Goal: Communication & Community: Answer question/provide support

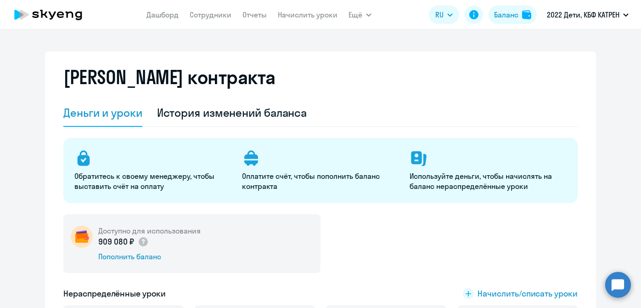
click at [166, 17] on link "Дашборд" at bounding box center [163, 14] width 32 height 9
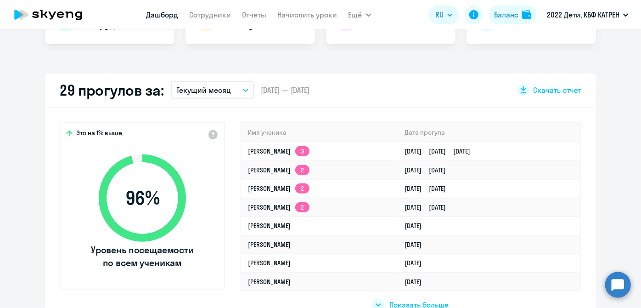
scroll to position [250, 0]
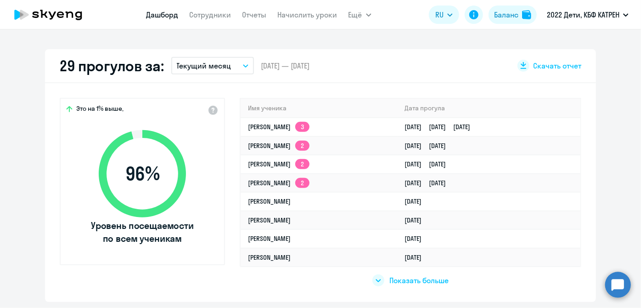
click at [390, 279] on span "Показать больше" at bounding box center [419, 280] width 59 height 10
select select "30"
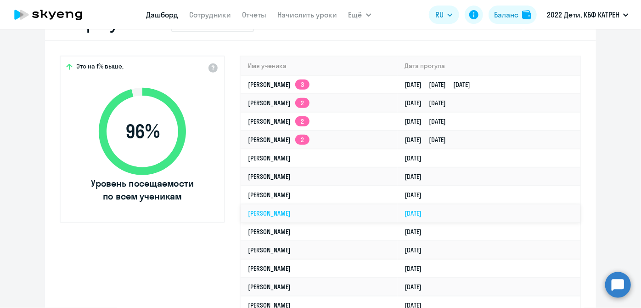
scroll to position [292, 0]
click at [203, 15] on link "Сотрудники" at bounding box center [211, 14] width 42 height 9
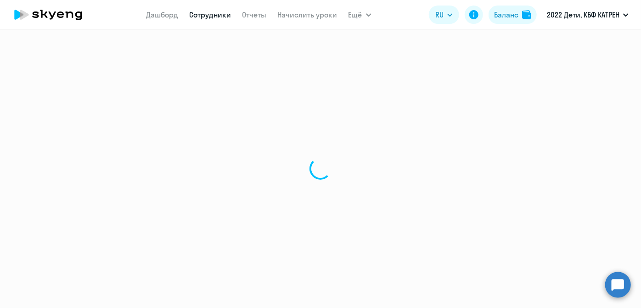
select select "30"
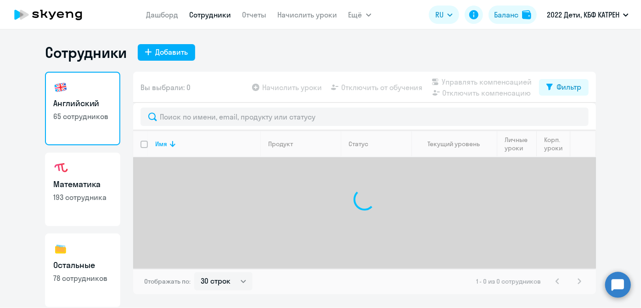
scroll to position [79, 0]
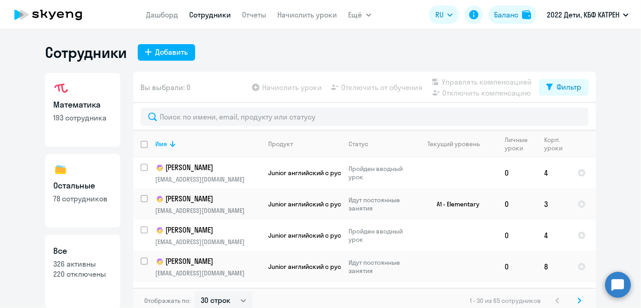
click at [86, 248] on h3 "Все" at bounding box center [82, 251] width 59 height 12
select select "30"
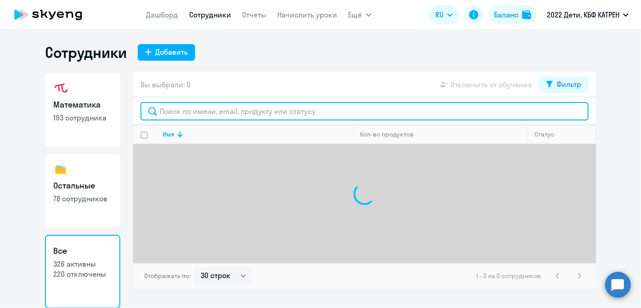
click at [207, 112] on input "text" at bounding box center [365, 111] width 448 height 18
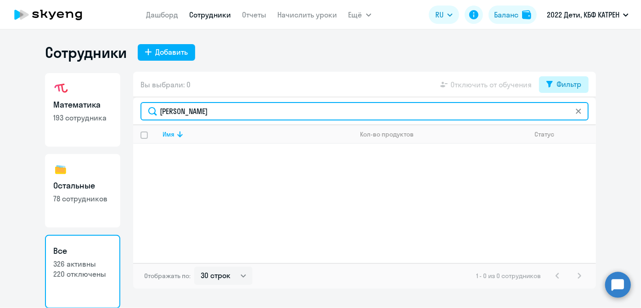
type input "[PERSON_NAME]"
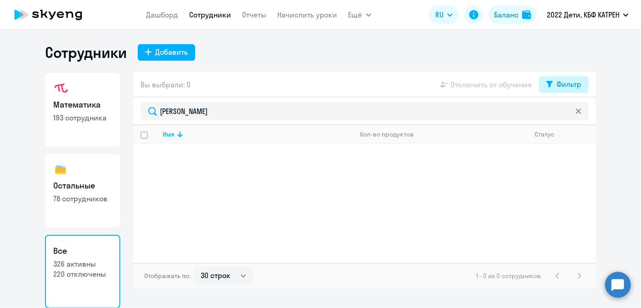
click at [571, 83] on div "Фильтр" at bounding box center [569, 84] width 25 height 11
click at [577, 113] on span at bounding box center [574, 114] width 16 height 9
click at [566, 114] on input "checkbox" at bounding box center [565, 114] width 0 height 0
checkbox input "true"
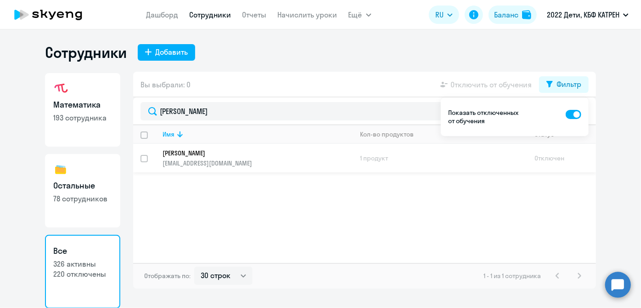
click at [192, 157] on link "[PERSON_NAME] [EMAIL_ADDRESS][DOMAIN_NAME]" at bounding box center [258, 158] width 190 height 18
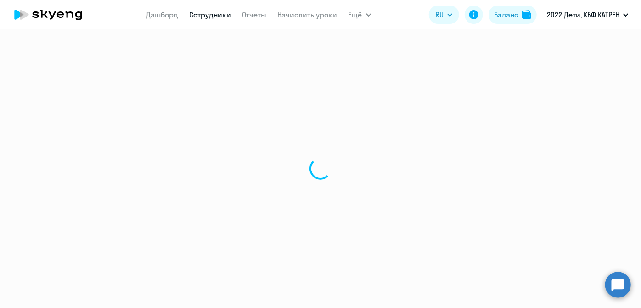
select select "math"
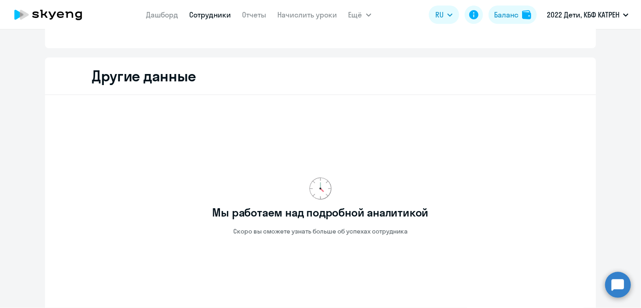
scroll to position [333, 0]
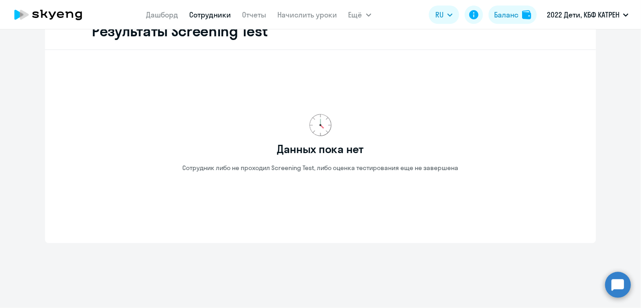
scroll to position [976, 0]
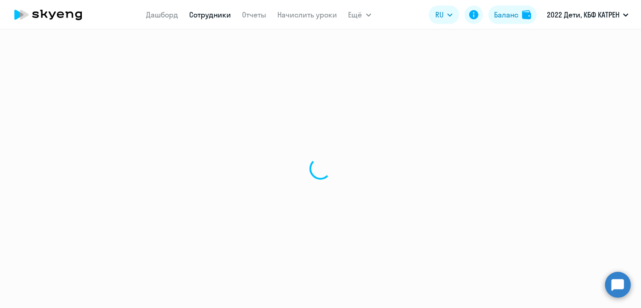
select select "30"
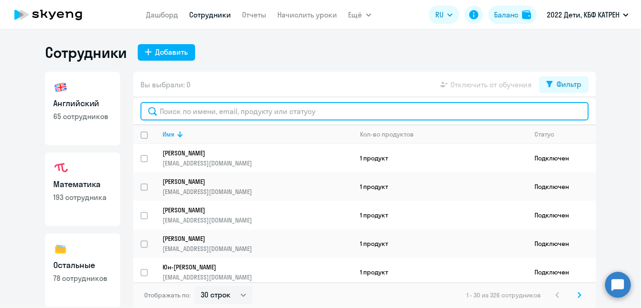
click at [223, 117] on input "text" at bounding box center [365, 111] width 448 height 18
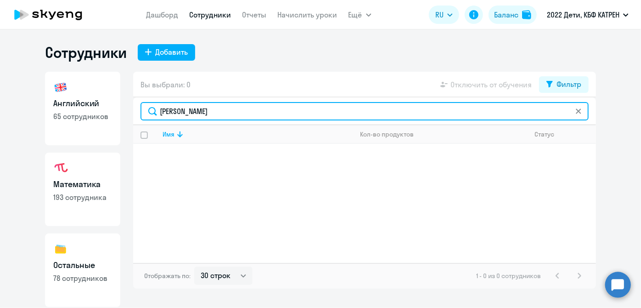
type input "[PERSON_NAME]"
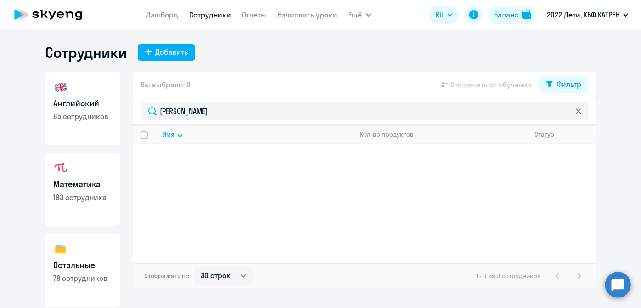
click at [75, 254] on link "Остальные 78 сотрудников" at bounding box center [82, 269] width 75 height 73
select select "30"
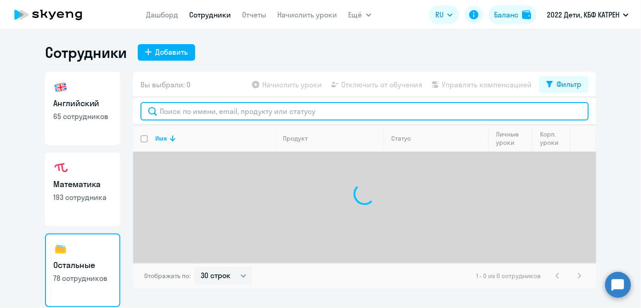
click at [187, 110] on input "text" at bounding box center [365, 111] width 448 height 18
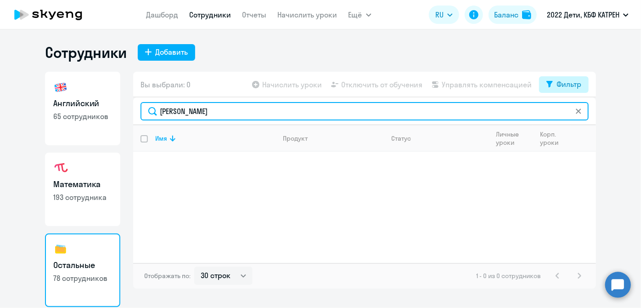
type input "[PERSON_NAME]"
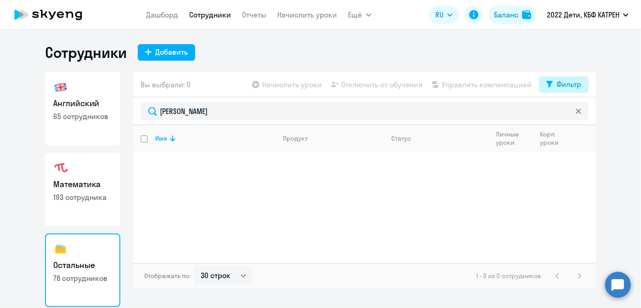
click at [548, 87] on icon at bounding box center [550, 84] width 6 height 7
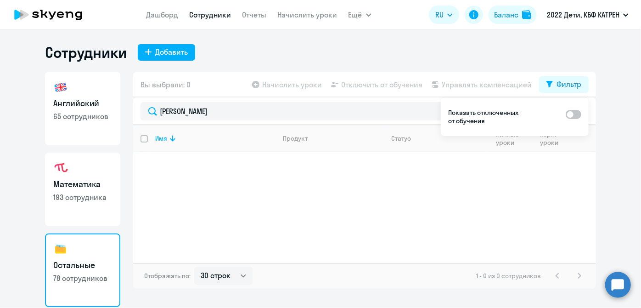
click at [576, 114] on span at bounding box center [574, 114] width 16 height 9
click at [566, 114] on input "checkbox" at bounding box center [565, 114] width 0 height 0
checkbox input "true"
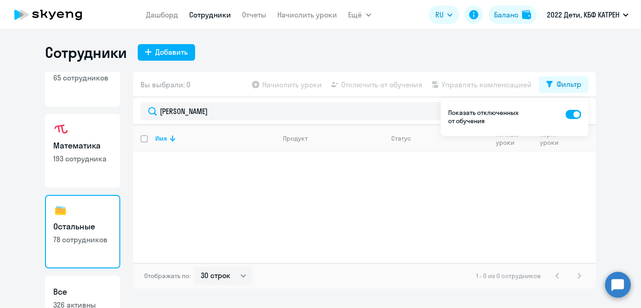
scroll to position [79, 0]
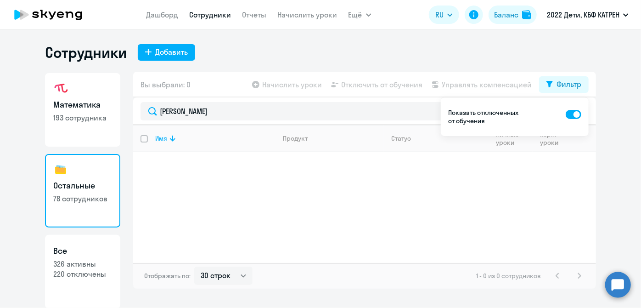
click at [73, 271] on p "220 отключены" at bounding box center [82, 274] width 59 height 10
select select "30"
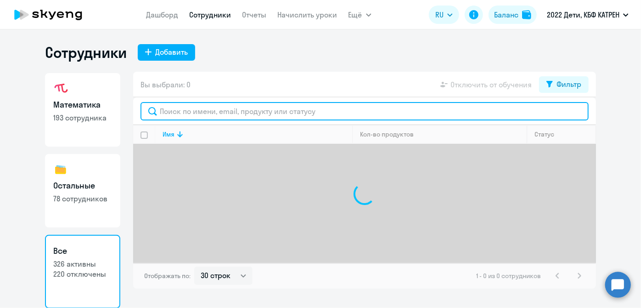
click at [328, 118] on input "text" at bounding box center [365, 111] width 448 height 18
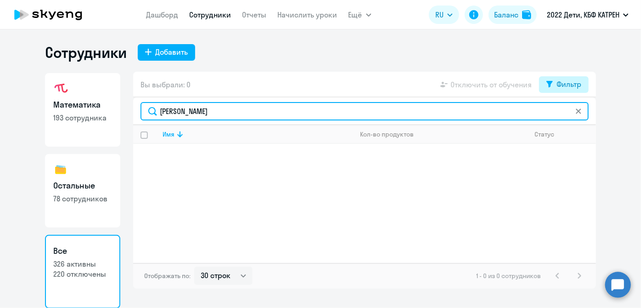
type input "[PERSON_NAME]"
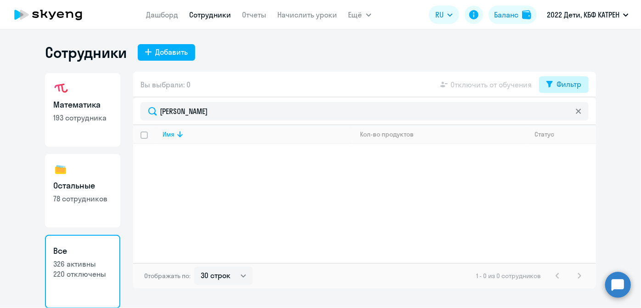
click at [557, 80] on div "Фильтр" at bounding box center [569, 84] width 25 height 11
click at [575, 113] on span at bounding box center [574, 114] width 16 height 9
click at [566, 114] on input "checkbox" at bounding box center [565, 114] width 0 height 0
checkbox input "true"
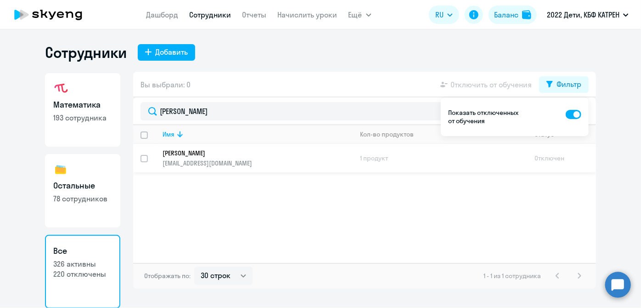
click at [148, 158] on input "select row 37926460" at bounding box center [150, 164] width 18 height 18
checkbox input "true"
click at [621, 283] on circle at bounding box center [618, 284] width 26 height 26
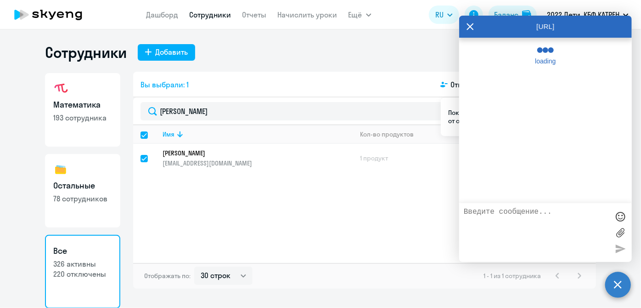
click at [585, 237] on textarea at bounding box center [536, 233] width 145 height 50
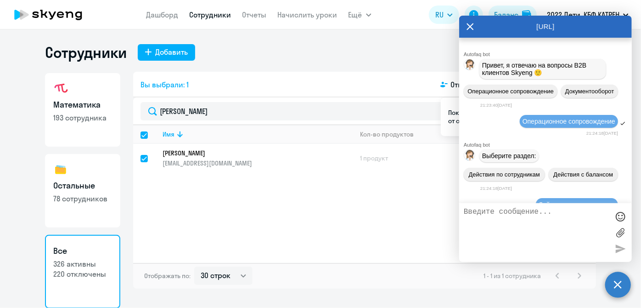
click at [548, 220] on textarea at bounding box center [536, 233] width 145 height 50
click at [469, 29] on icon at bounding box center [470, 26] width 7 height 7
click at [627, 285] on circle at bounding box center [618, 284] width 26 height 26
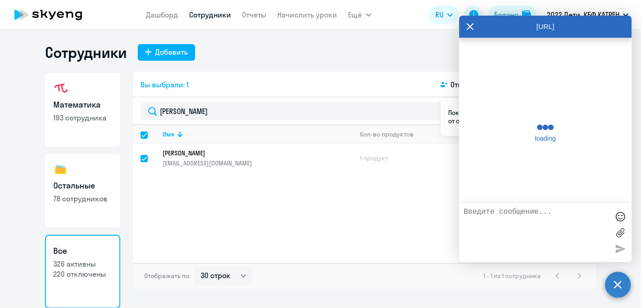
click at [555, 234] on textarea at bounding box center [536, 233] width 145 height 50
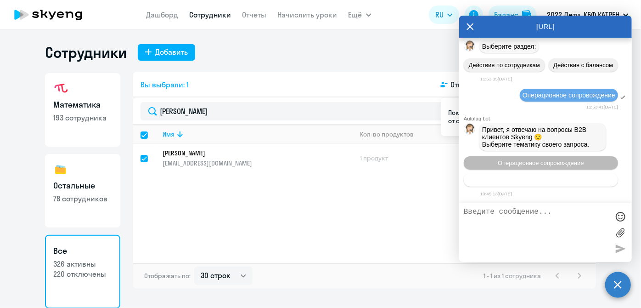
click at [535, 181] on span "Тематики документооборот" at bounding box center [541, 179] width 76 height 7
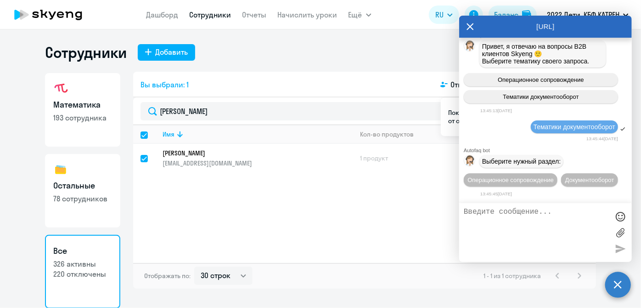
scroll to position [120951, 0]
click at [531, 147] on div "Autofaq bot" at bounding box center [548, 150] width 168 height 6
click at [522, 176] on span "Операционное сопровождение" at bounding box center [511, 179] width 86 height 7
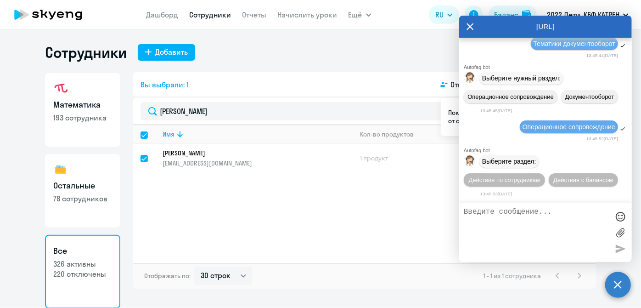
scroll to position [121035, 0]
click at [511, 183] on span "Действия по сотрудникам" at bounding box center [504, 179] width 71 height 7
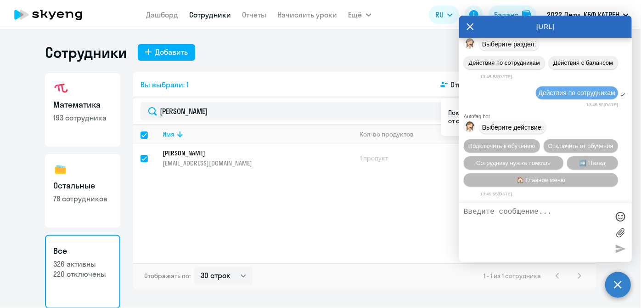
scroll to position [121171, 0]
click at [508, 160] on span "Сотруднику нужна помощь" at bounding box center [513, 162] width 74 height 7
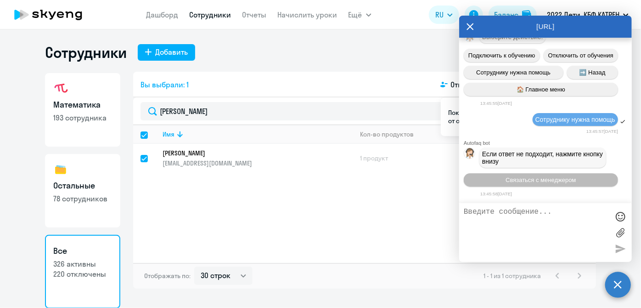
click at [516, 228] on textarea at bounding box center [536, 233] width 145 height 50
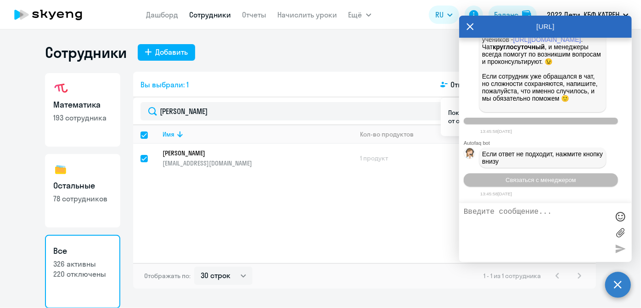
scroll to position [121489, 0]
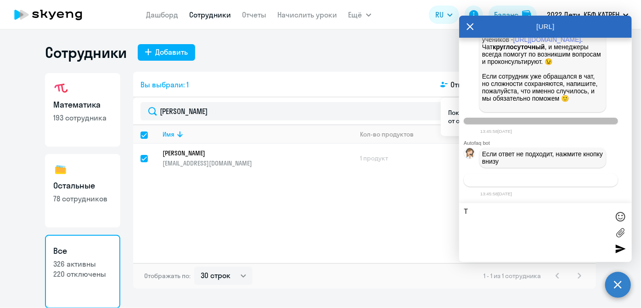
click at [518, 180] on span "Связаться с менеджером" at bounding box center [541, 179] width 70 height 7
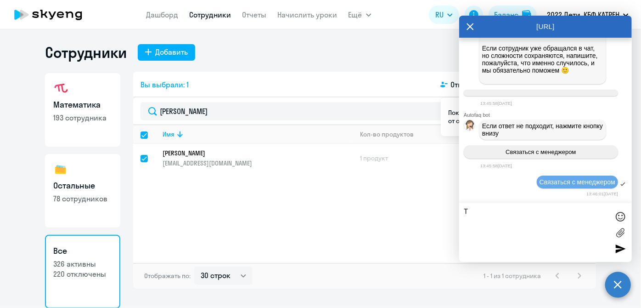
scroll to position [121517, 0]
click at [515, 209] on textarea "Т" at bounding box center [536, 233] width 145 height 50
paste textarea "37926460 [PERSON_NAME]"
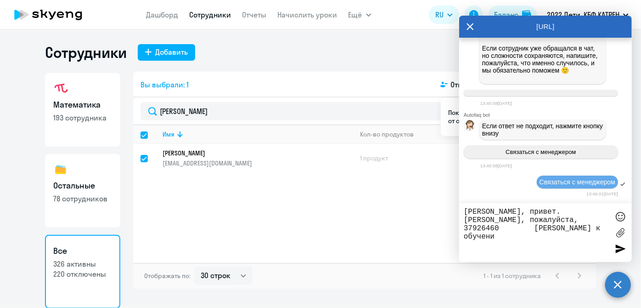
type textarea "[PERSON_NAME], привет. [PERSON_NAME], пожалуйста, 37926460 [PERSON_NAME] к обуч…"
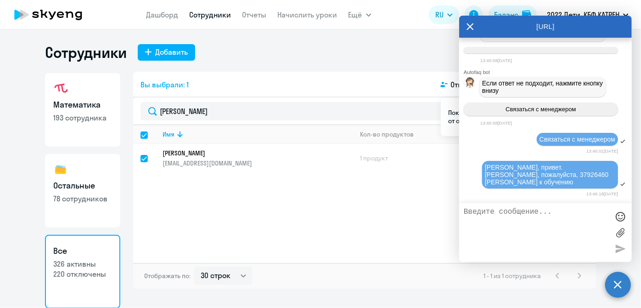
scroll to position [121560, 0]
paste textarea "37462420 [PERSON_NAME]"
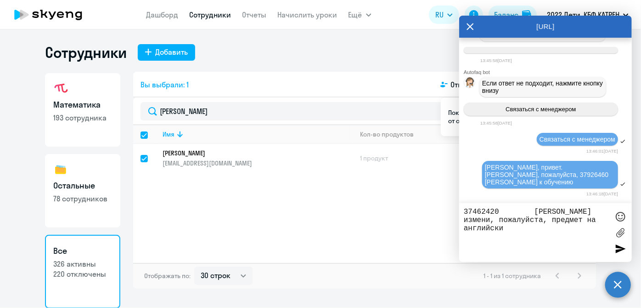
type textarea "37462420 [PERSON_NAME] измени, пожалуйста, предмет на английский"
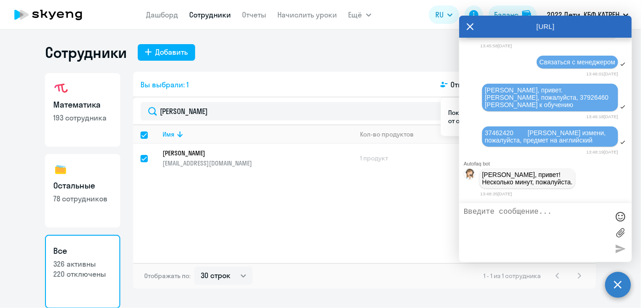
scroll to position [121645, 0]
click at [541, 220] on textarea at bounding box center [536, 233] width 145 height 50
paste textarea "42299984 [PERSON_NAME]"
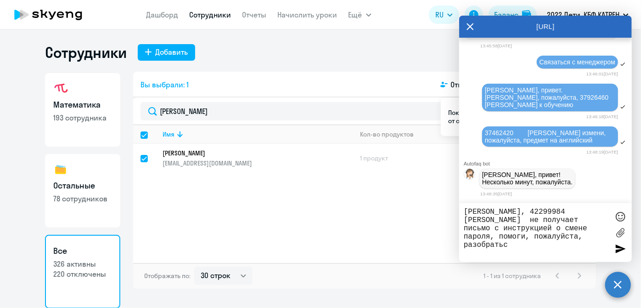
type textarea "[PERSON_NAME], 42299984 [PERSON_NAME] не получает письмо с инструкцией о смене …"
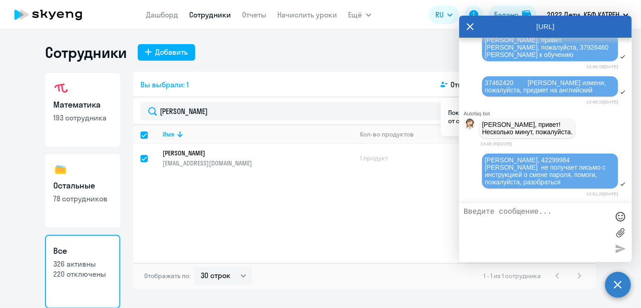
scroll to position [121695, 0]
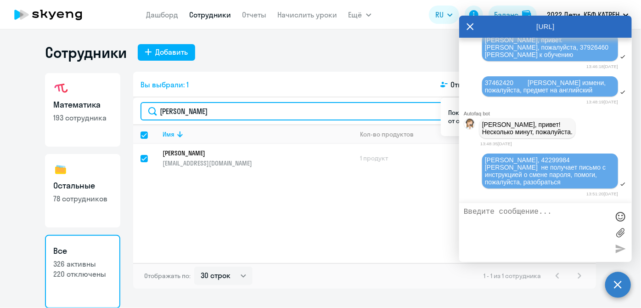
drag, startPoint x: 164, startPoint y: 111, endPoint x: 142, endPoint y: 111, distance: 22.5
click at [142, 111] on input "[PERSON_NAME]" at bounding box center [365, 111] width 448 height 18
type input "ма"
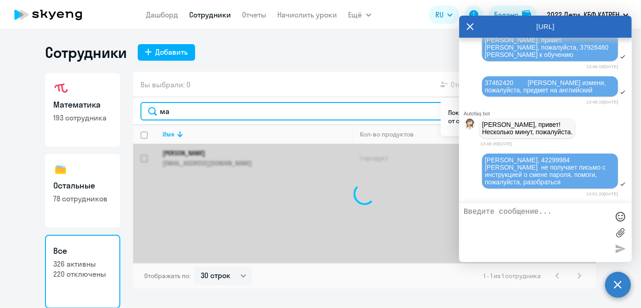
checkbox input "false"
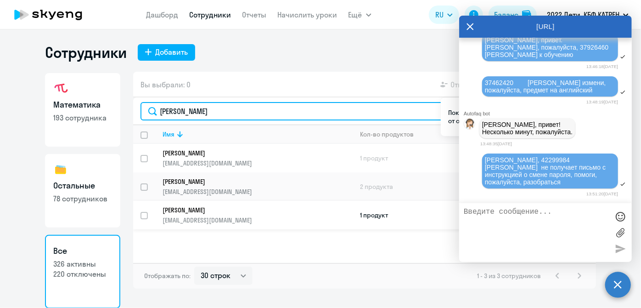
type input "[PERSON_NAME]"
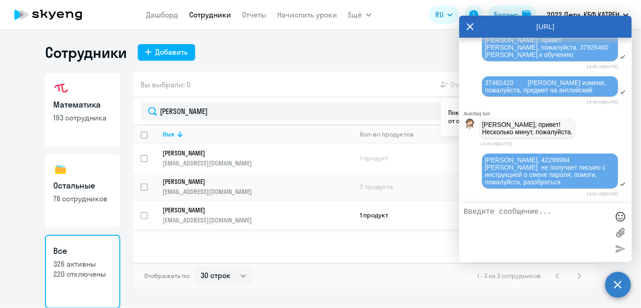
click at [220, 216] on p "[EMAIL_ADDRESS][DOMAIN_NAME]" at bounding box center [258, 220] width 190 height 8
select select "math"
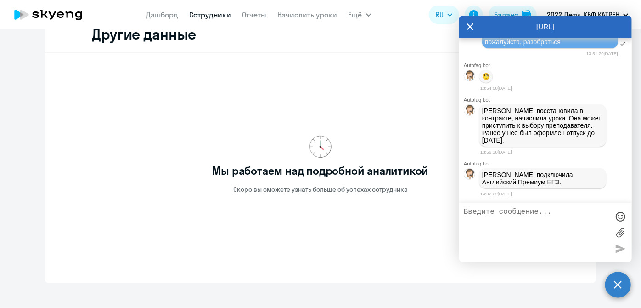
scroll to position [121837, 0]
click at [479, 216] on textarea at bounding box center [536, 233] width 145 height 50
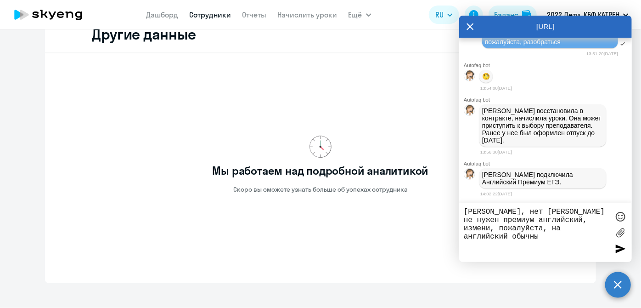
type textarea "[PERSON_NAME], нет [PERSON_NAME] не нужен премиум английский, измени, пожалуйст…"
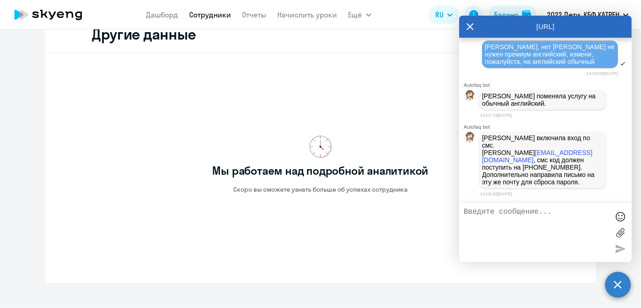
scroll to position [121994, 0]
click at [540, 224] on textarea at bounding box center [536, 233] width 145 height 50
type textarea "Благодарю"
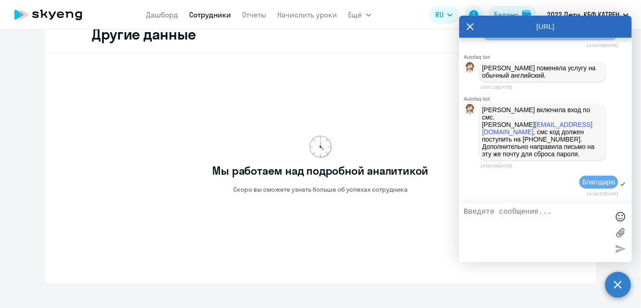
scroll to position [122022, 0]
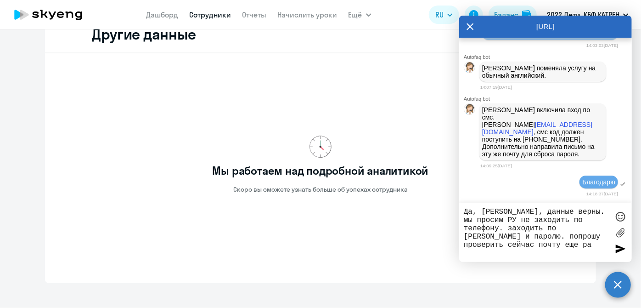
type textarea "Да, [PERSON_NAME], данные верны. мы просим РУ не заходить по телефону. заходить…"
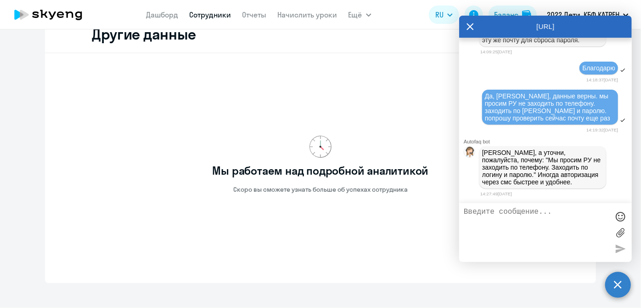
scroll to position [122136, 0]
click at [536, 224] on textarea at bounding box center [536, 233] width 145 height 50
click at [552, 216] on textarea at bounding box center [536, 233] width 145 height 50
type textarea "С"
click at [478, 213] on textarea "Во первых" at bounding box center [536, 233] width 145 height 50
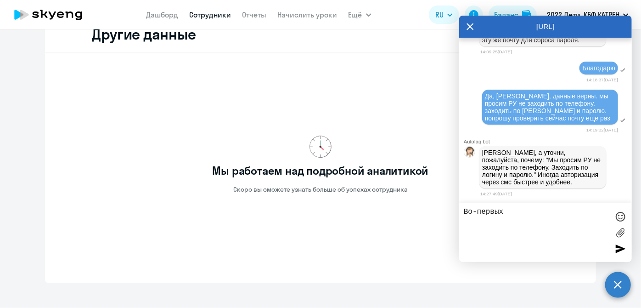
click at [524, 211] on textarea "Во-первых" at bounding box center [536, 233] width 145 height 50
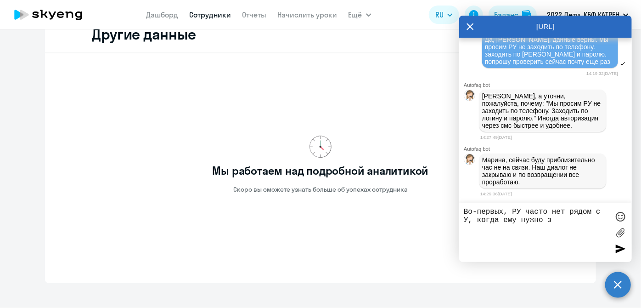
scroll to position [122193, 0]
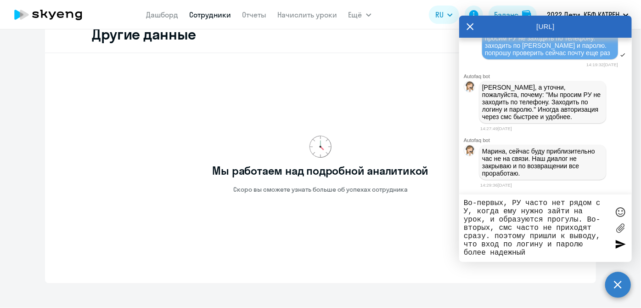
type textarea "Во-первых, РУ часто нет рядом с У, когда ему нужно зайти на урок, и образуются …"
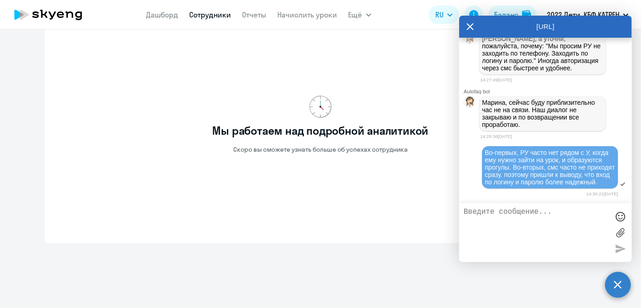
scroll to position [333, 0]
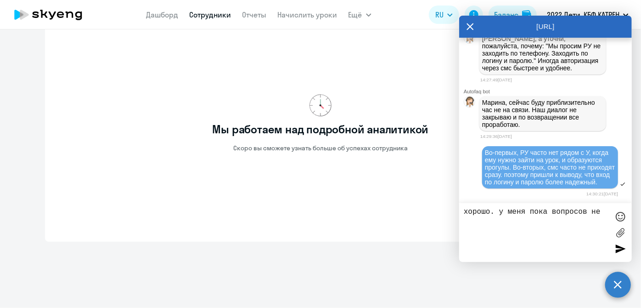
type textarea "хорошо. у меня пока вопросов нет"
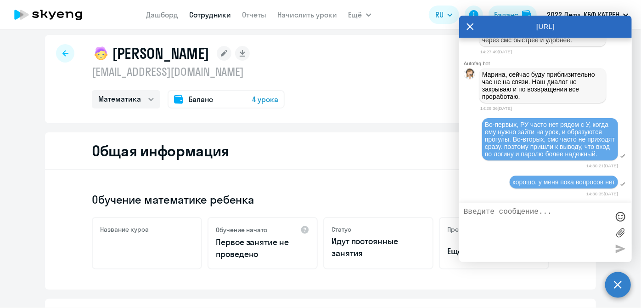
scroll to position [0, 0]
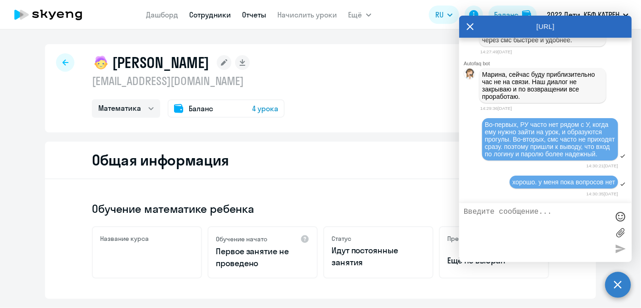
click at [265, 17] on link "Отчеты" at bounding box center [255, 14] width 24 height 9
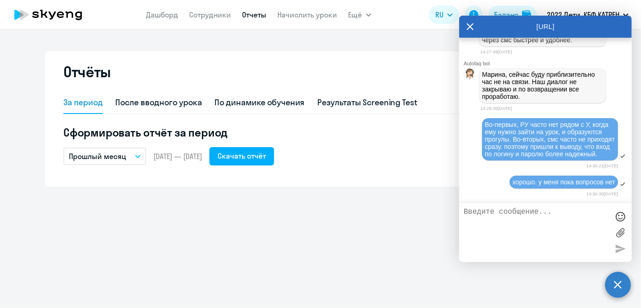
click at [134, 154] on button "Прошлый месяц" at bounding box center [104, 155] width 83 height 17
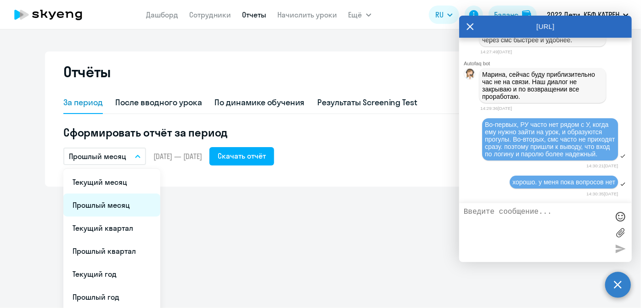
click at [118, 202] on li "Прошлый месяц" at bounding box center [111, 204] width 97 height 23
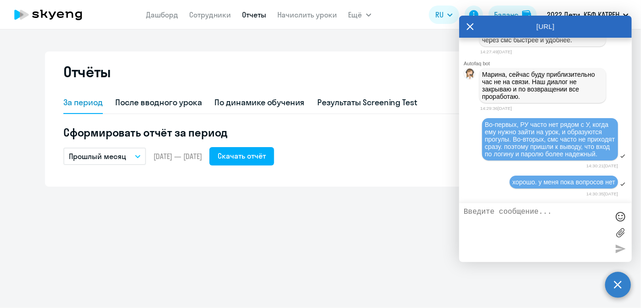
click at [143, 153] on button "Прошлый месяц" at bounding box center [104, 155] width 83 height 17
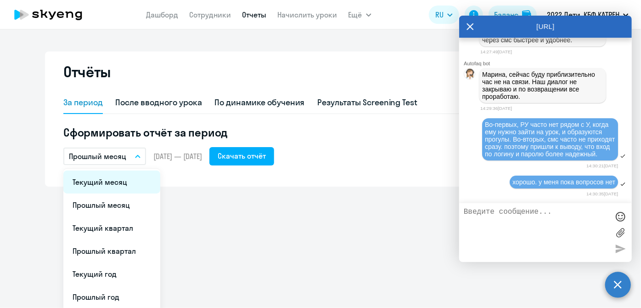
click at [124, 188] on li "Текущий месяц" at bounding box center [111, 181] width 97 height 23
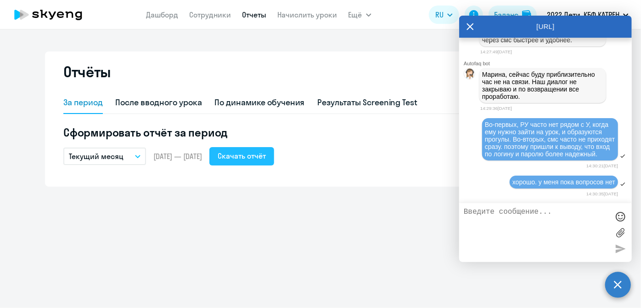
click at [258, 153] on div "Скачать отчёт" at bounding box center [242, 155] width 48 height 11
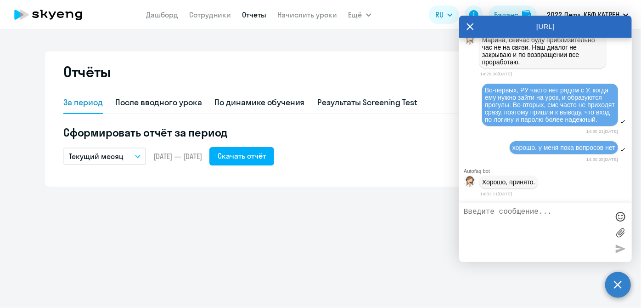
scroll to position [122321, 0]
